Goal: Find specific page/section: Find specific page/section

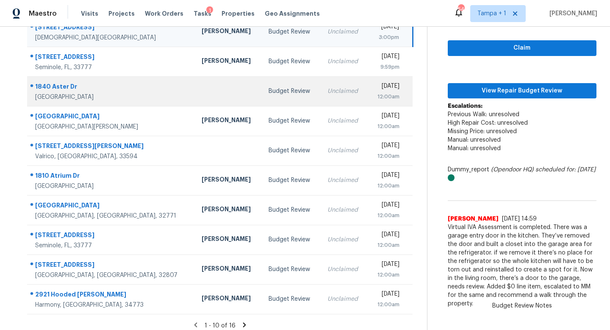
scroll to position [111, 0]
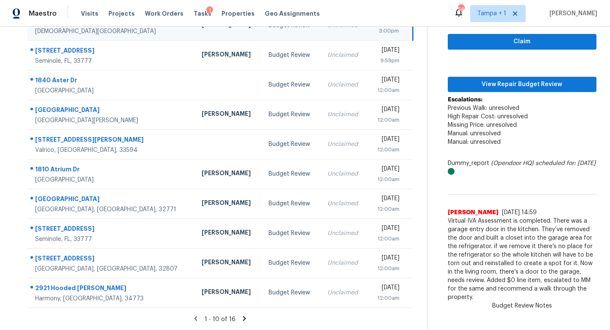
click at [243, 317] on icon at bounding box center [244, 318] width 3 height 5
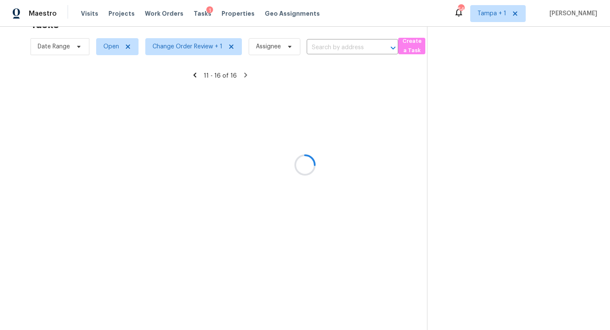
scroll to position [27, 0]
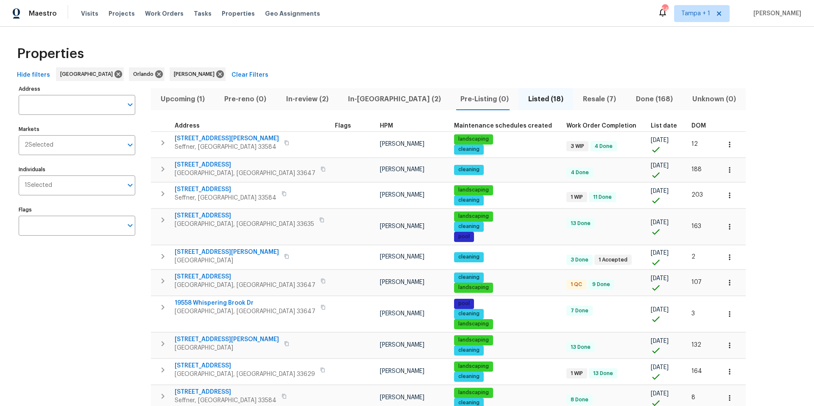
scroll to position [65, 0]
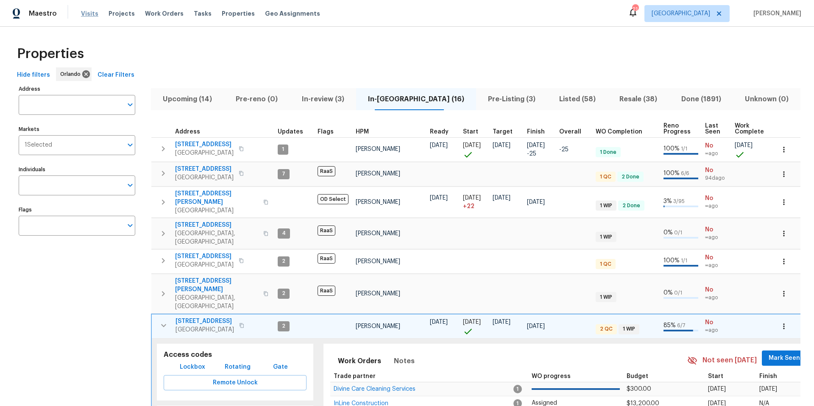
click at [92, 13] on span "Visits" at bounding box center [89, 13] width 17 height 8
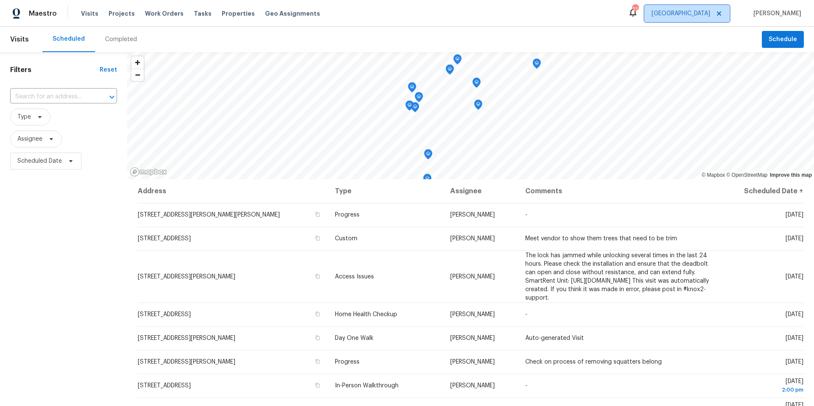
click at [710, 17] on span "Tampa" at bounding box center [680, 13] width 58 height 8
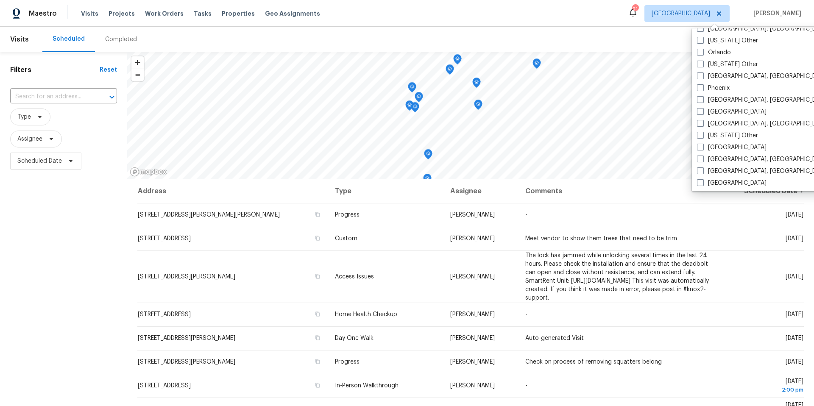
scroll to position [933, 0]
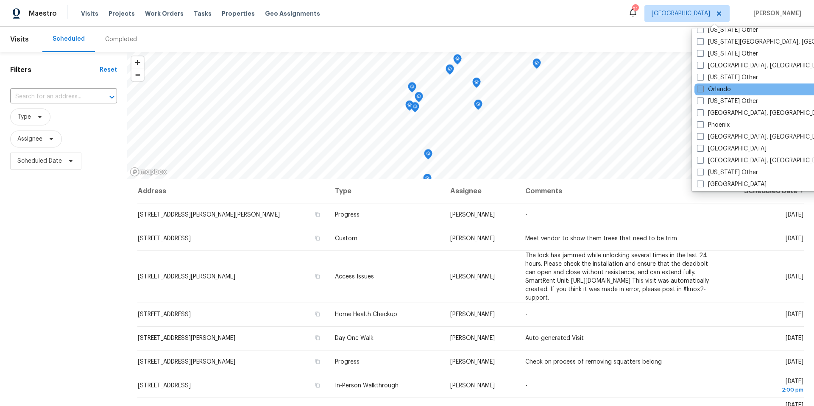
click at [704, 89] on label "Orlando" at bounding box center [714, 89] width 34 height 8
click at [702, 89] on input "Orlando" at bounding box center [700, 88] width 6 height 6
checkbox input "true"
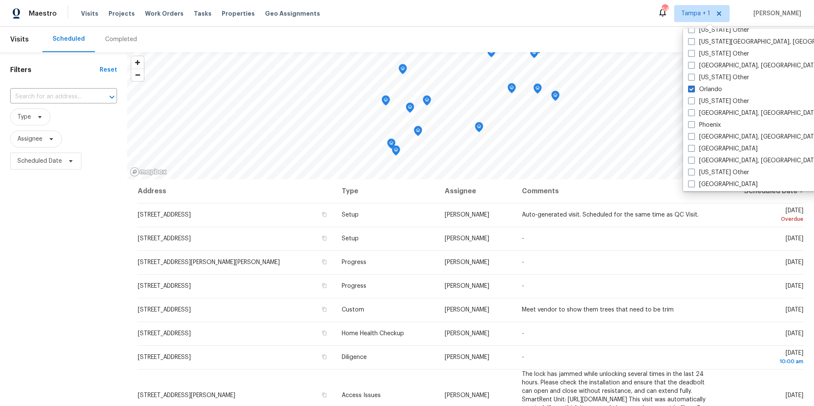
click at [426, 25] on div "Maestro Visits Projects Work Orders Tasks Properties Geo Assignments 64 Tampa +…" at bounding box center [407, 13] width 814 height 27
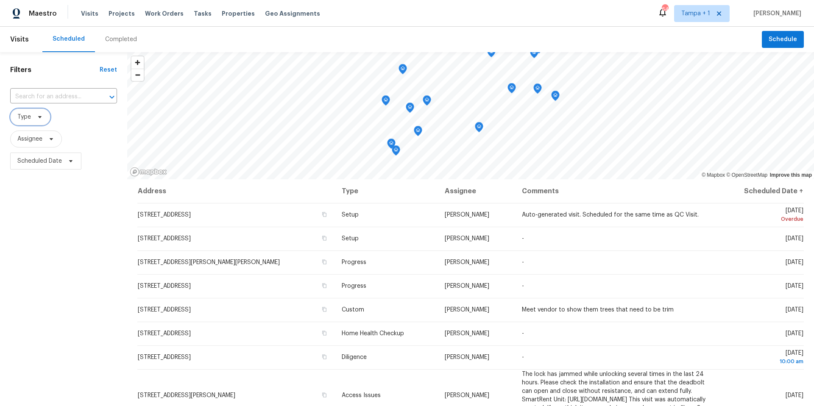
click at [42, 118] on icon at bounding box center [39, 117] width 7 height 7
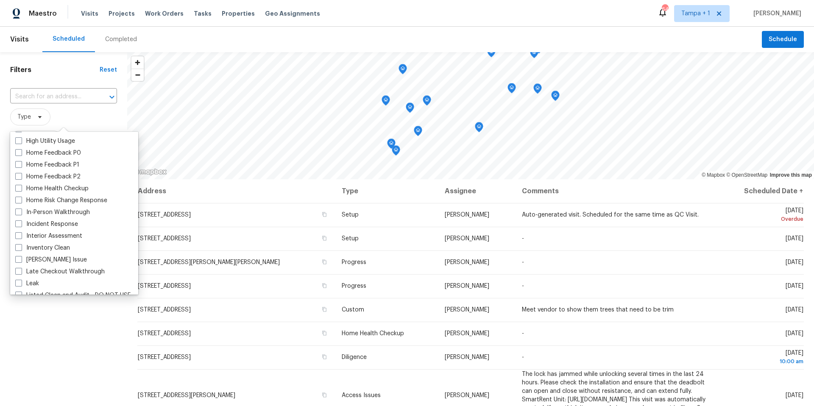
scroll to position [260, 0]
click at [19, 210] on span at bounding box center [18, 211] width 7 height 7
click at [19, 210] on input "In-Person Walkthrough" at bounding box center [18, 210] width 6 height 6
checkbox input "true"
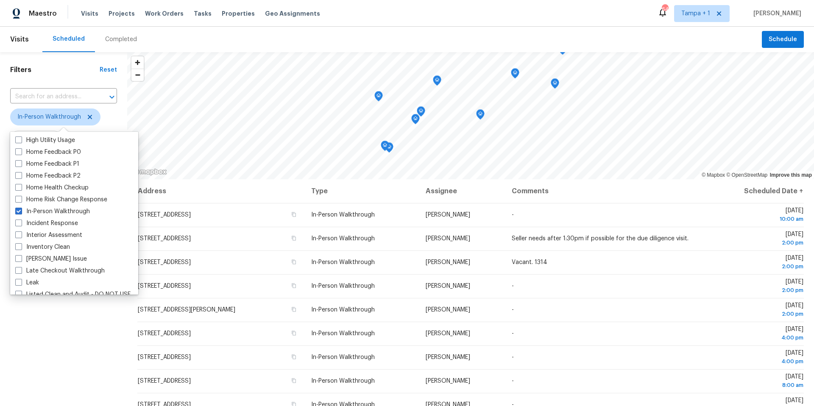
click at [51, 344] on div "Filters Reset ​ In-Person Walkthrough Assignee Scheduled Date" at bounding box center [63, 278] width 127 height 452
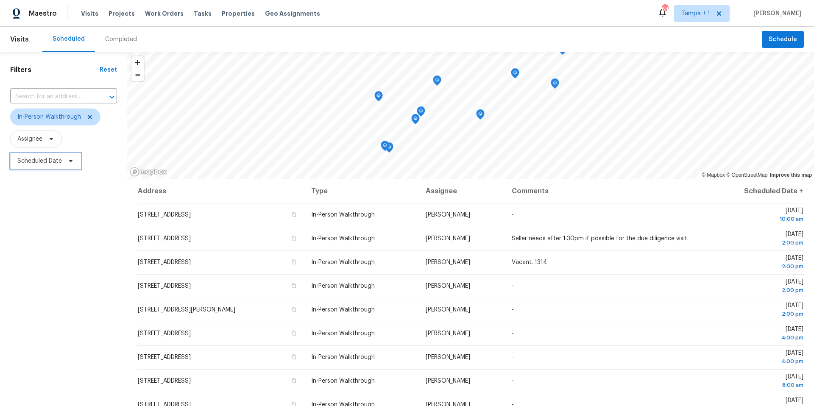
click at [47, 161] on span "Scheduled Date" at bounding box center [39, 161] width 44 height 8
select select "9"
select select "2025"
select select "10"
select select "2025"
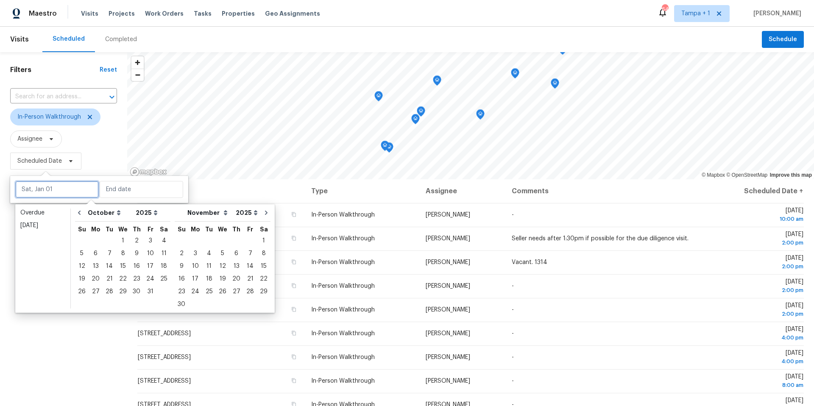
click at [60, 187] on input "text" at bounding box center [56, 189] width 83 height 17
type input "Tue, Oct 07"
type input "Wed, Oct 01"
type input "Sat, Oct 25"
type input "Sun, Nov 02"
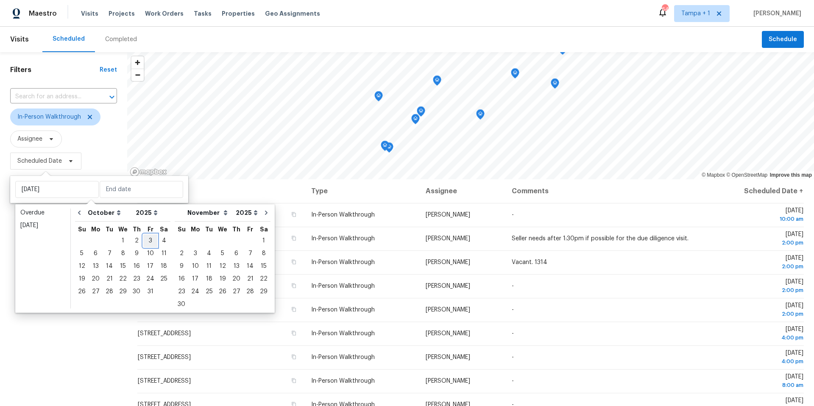
click at [149, 237] on div "3" at bounding box center [150, 241] width 14 height 12
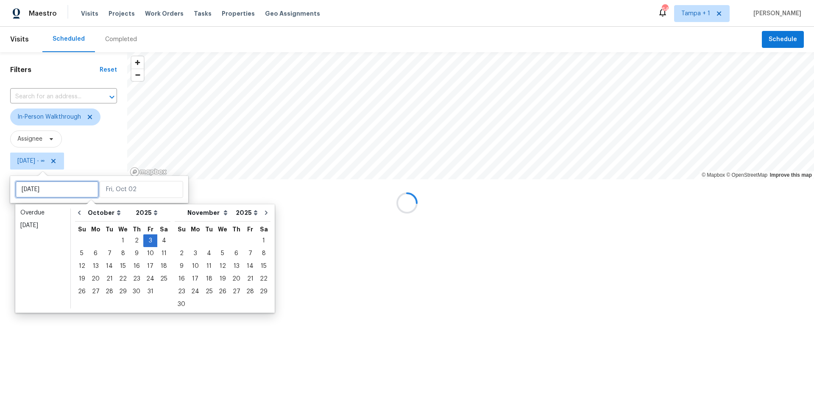
type input "Thu, Oct 02"
type input "Fri, Oct 03"
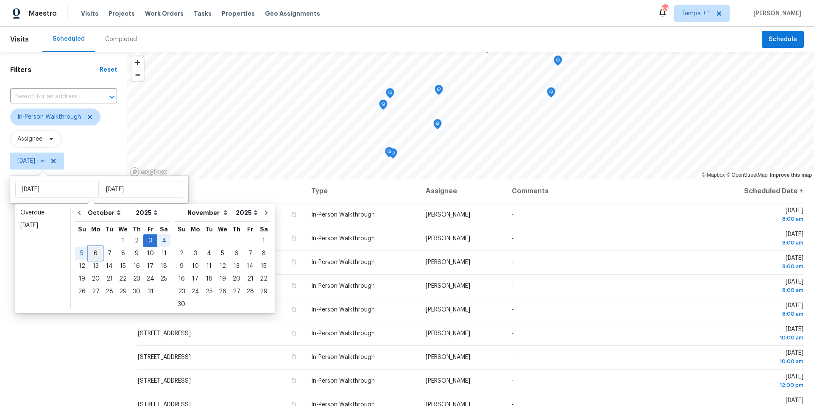
click at [94, 251] on div "6" at bounding box center [96, 253] width 14 height 12
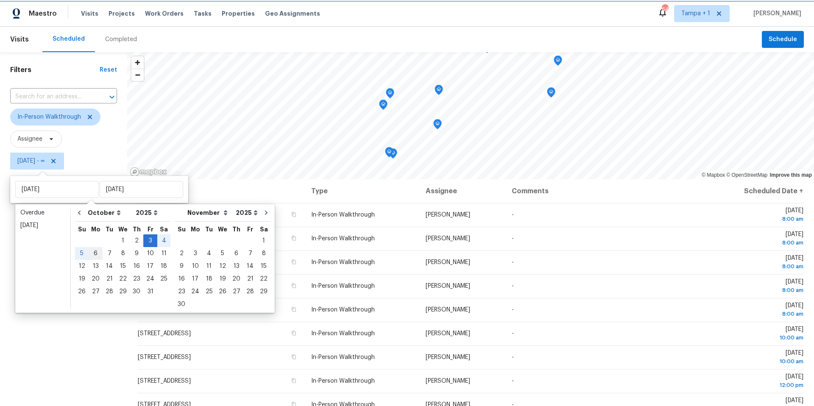
type input "Mon, Oct 06"
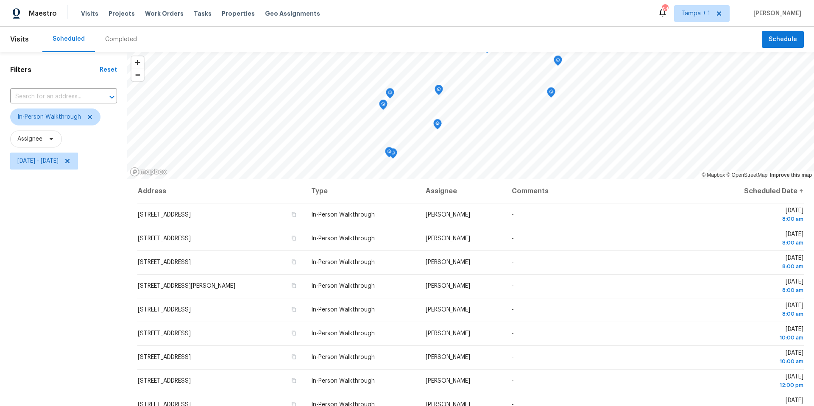
click at [67, 260] on div "Filters Reset ​ In-Person Walkthrough Assignee Fri, Oct 03 - Mon, Oct 06" at bounding box center [63, 278] width 127 height 452
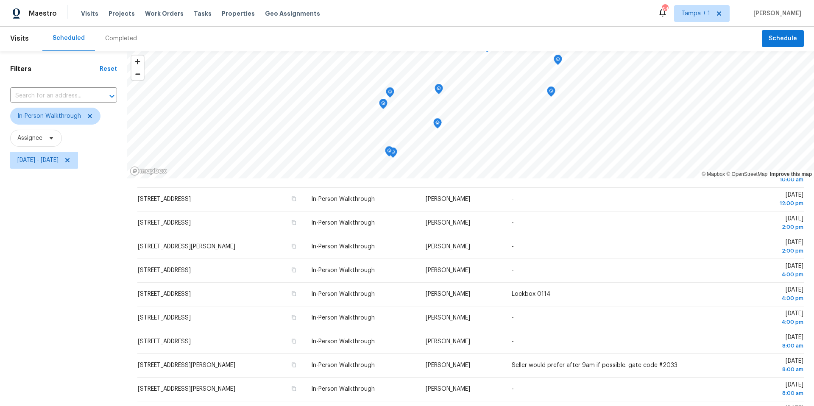
scroll to position [98, 0]
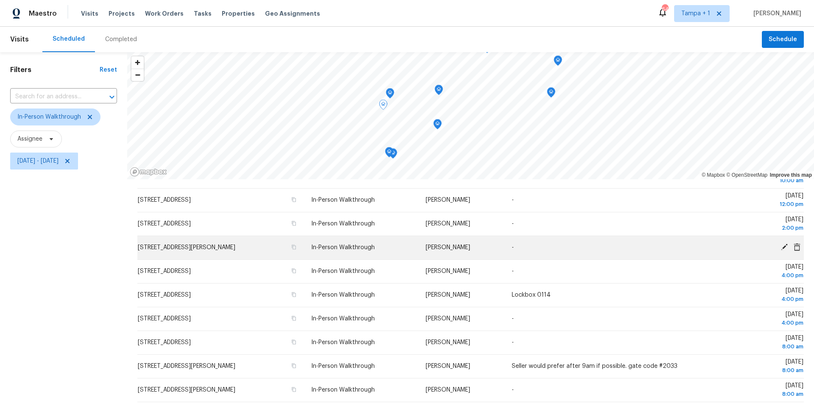
scroll to position [98, 0]
